Goal: Transaction & Acquisition: Purchase product/service

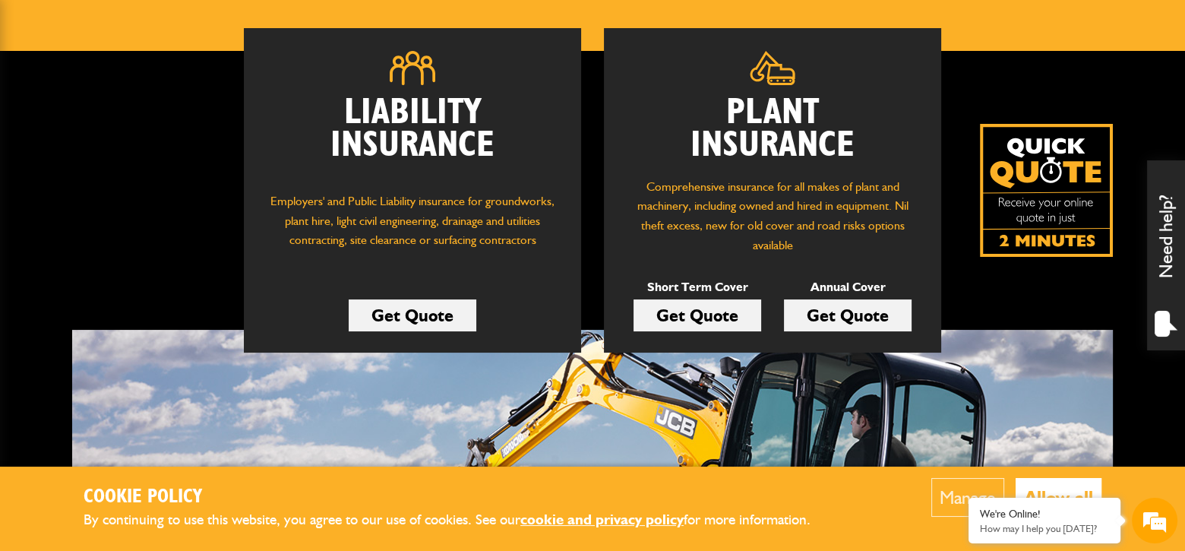
scroll to position [228, 0]
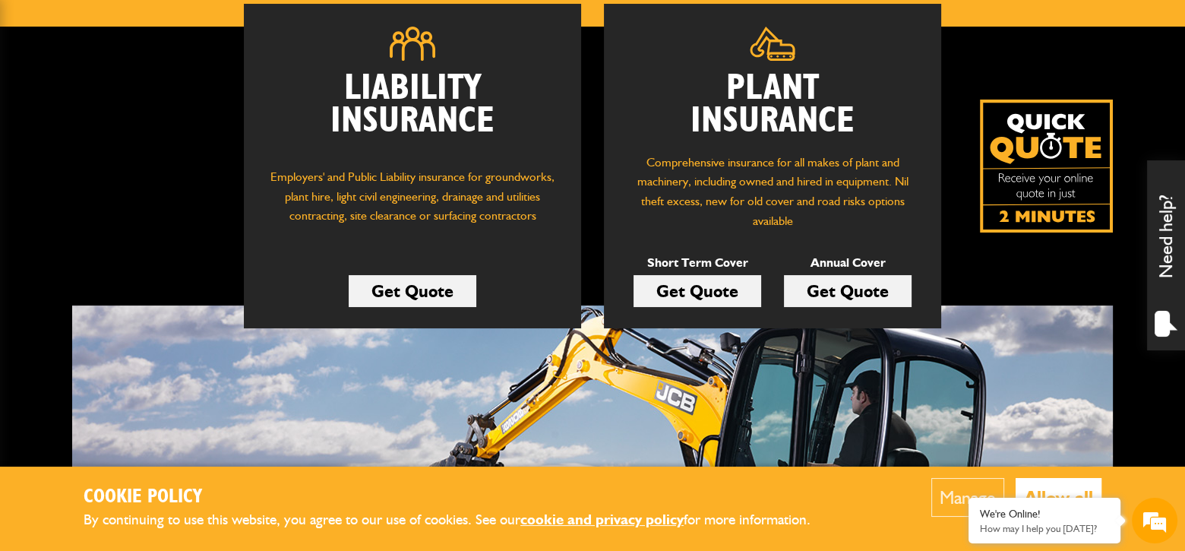
click at [726, 289] on link "Get Quote" at bounding box center [698, 291] width 128 height 32
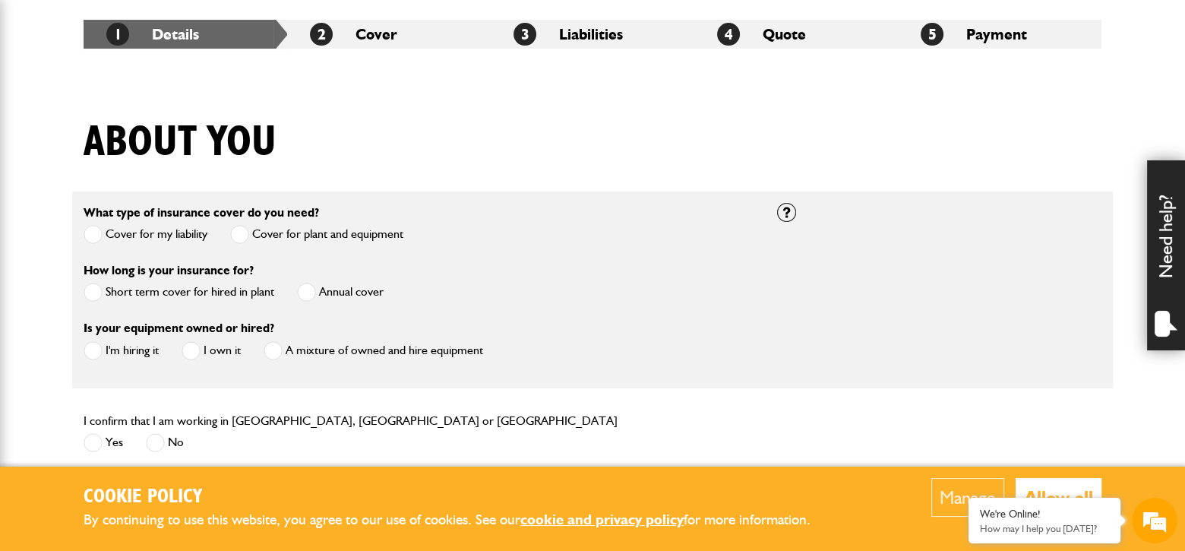
scroll to position [304, 0]
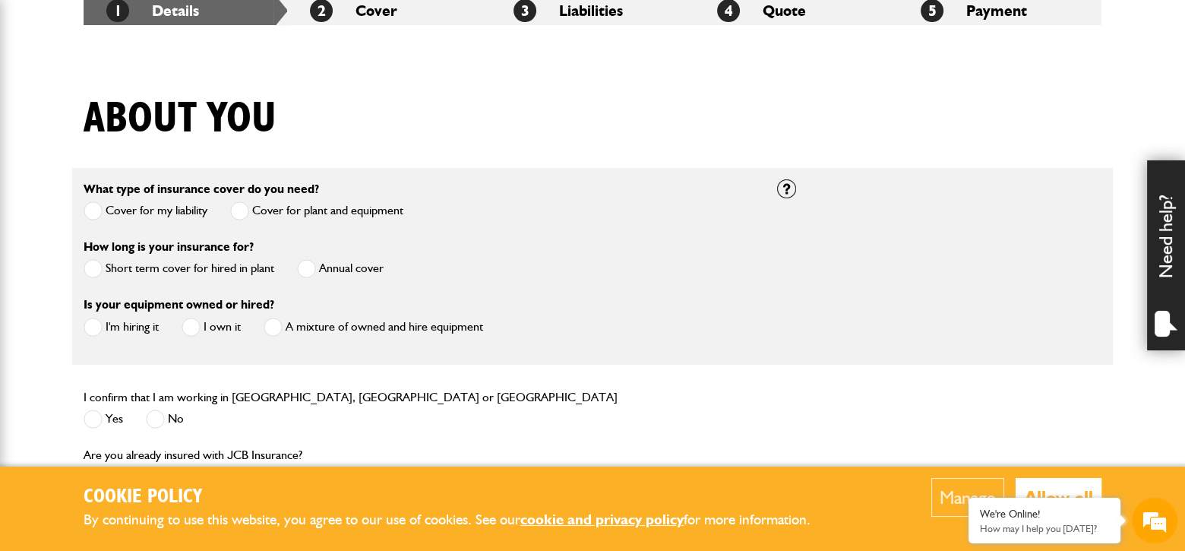
click at [146, 265] on label "Short term cover for hired in plant" at bounding box center [179, 268] width 191 height 19
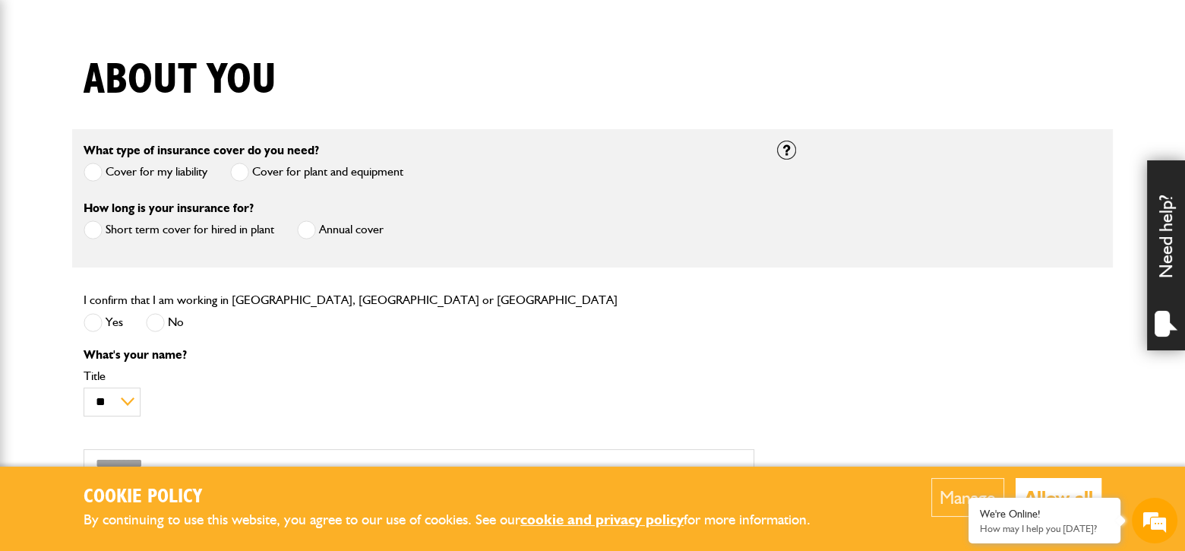
scroll to position [380, 0]
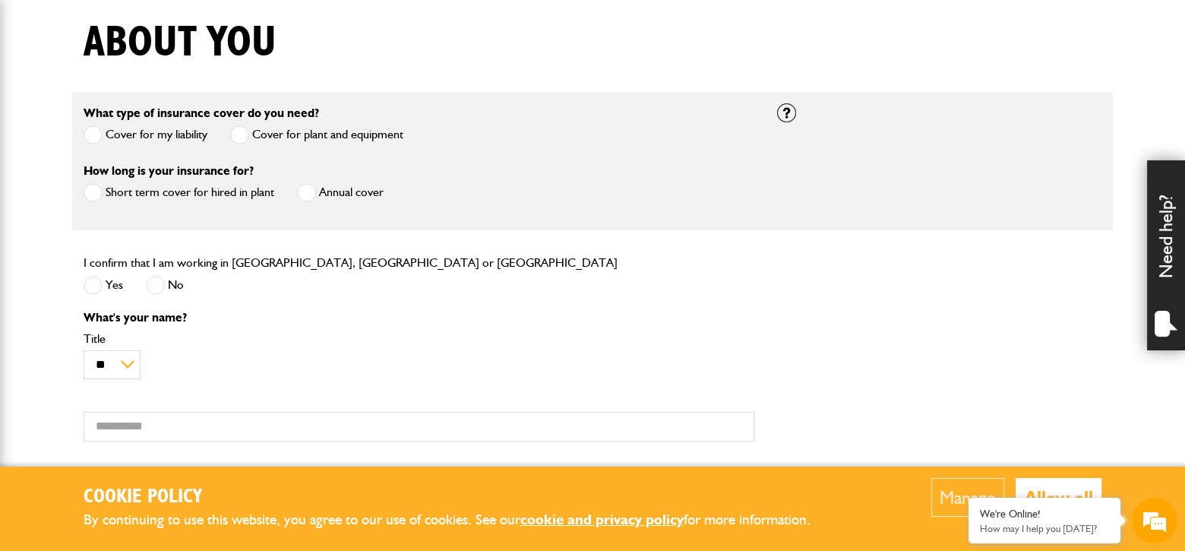
click at [129, 285] on div "Yes No" at bounding box center [351, 286] width 534 height 25
click at [115, 285] on label "Yes" at bounding box center [104, 285] width 40 height 19
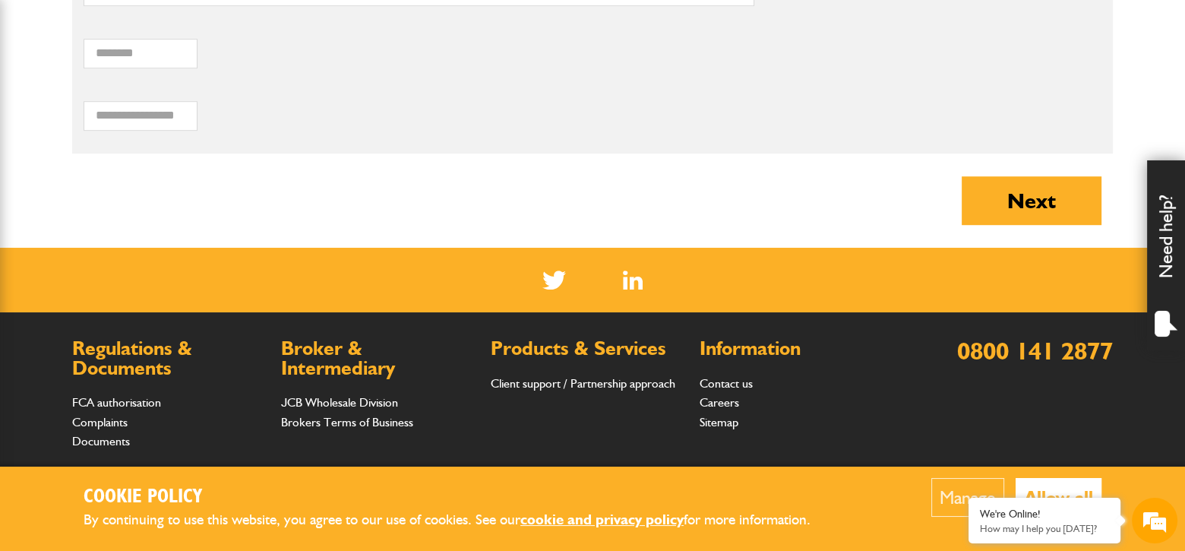
scroll to position [1368, 0]
